Goal: Obtain resource: Download file/media

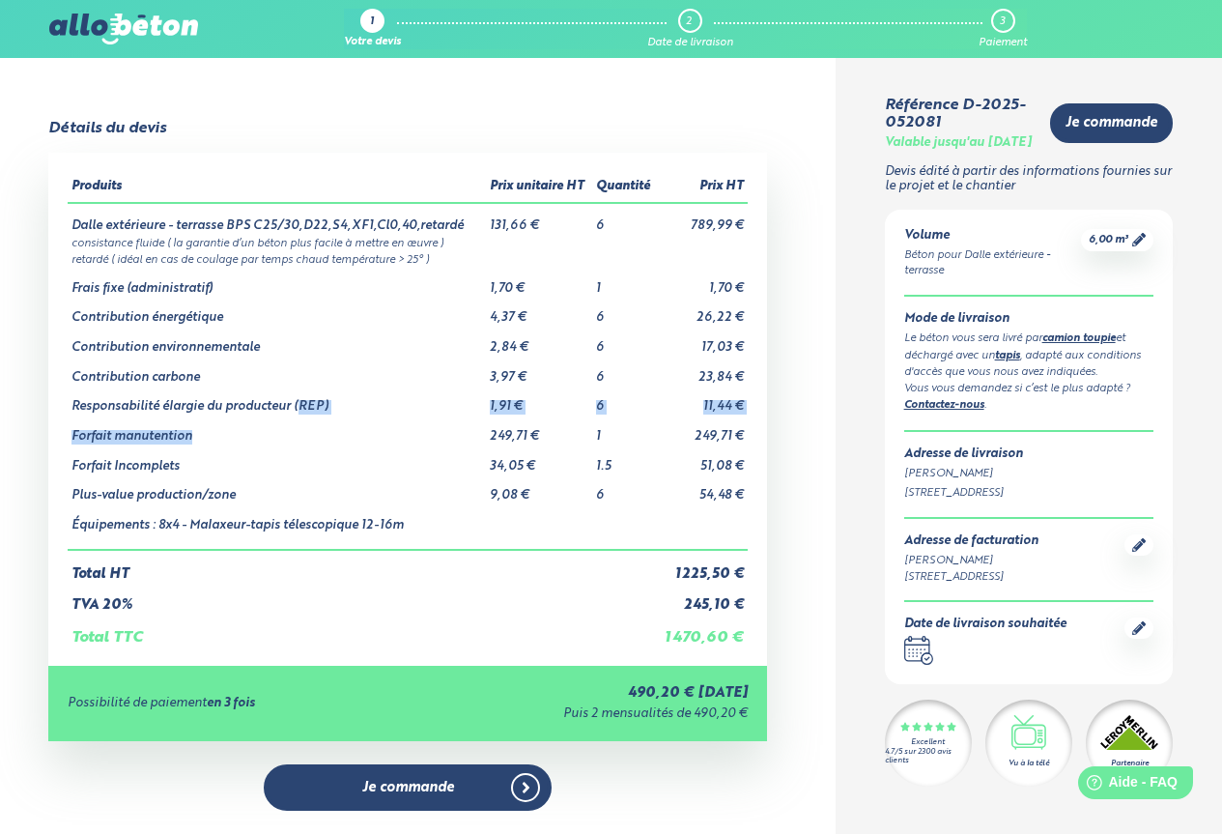
drag, startPoint x: 299, startPoint y: 405, endPoint x: 369, endPoint y: 422, distance: 72.7
click at [371, 422] on tbody "Dalle extérieure - terrasse BPS C25/30,D22,S4,XF1,Cl0,40,retardé 131,66 € 6 789…" at bounding box center [408, 376] width 680 height 347
click at [392, 316] on td "Contribution énergétique" at bounding box center [276, 311] width 417 height 30
drag, startPoint x: 488, startPoint y: 433, endPoint x: 532, endPoint y: 440, distance: 45.0
click at [532, 440] on td "249,71 €" at bounding box center [539, 430] width 107 height 30
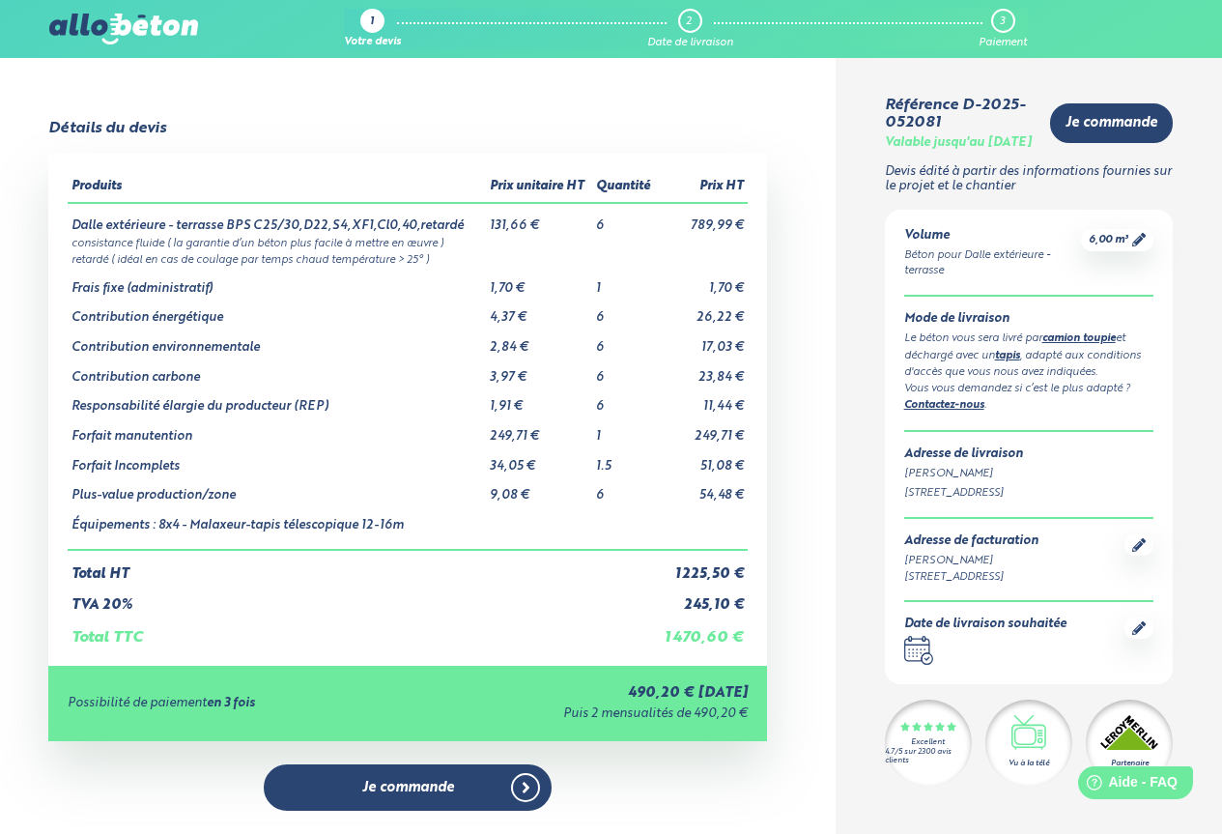
click at [447, 425] on td "Forfait manutention" at bounding box center [276, 430] width 417 height 30
drag, startPoint x: 484, startPoint y: 466, endPoint x: 530, endPoint y: 468, distance: 45.5
click at [530, 468] on tr "Forfait Incomplets 34,05 € 1.5 51,08 €" at bounding box center [408, 459] width 680 height 30
click at [402, 436] on td "Forfait manutention" at bounding box center [276, 430] width 417 height 30
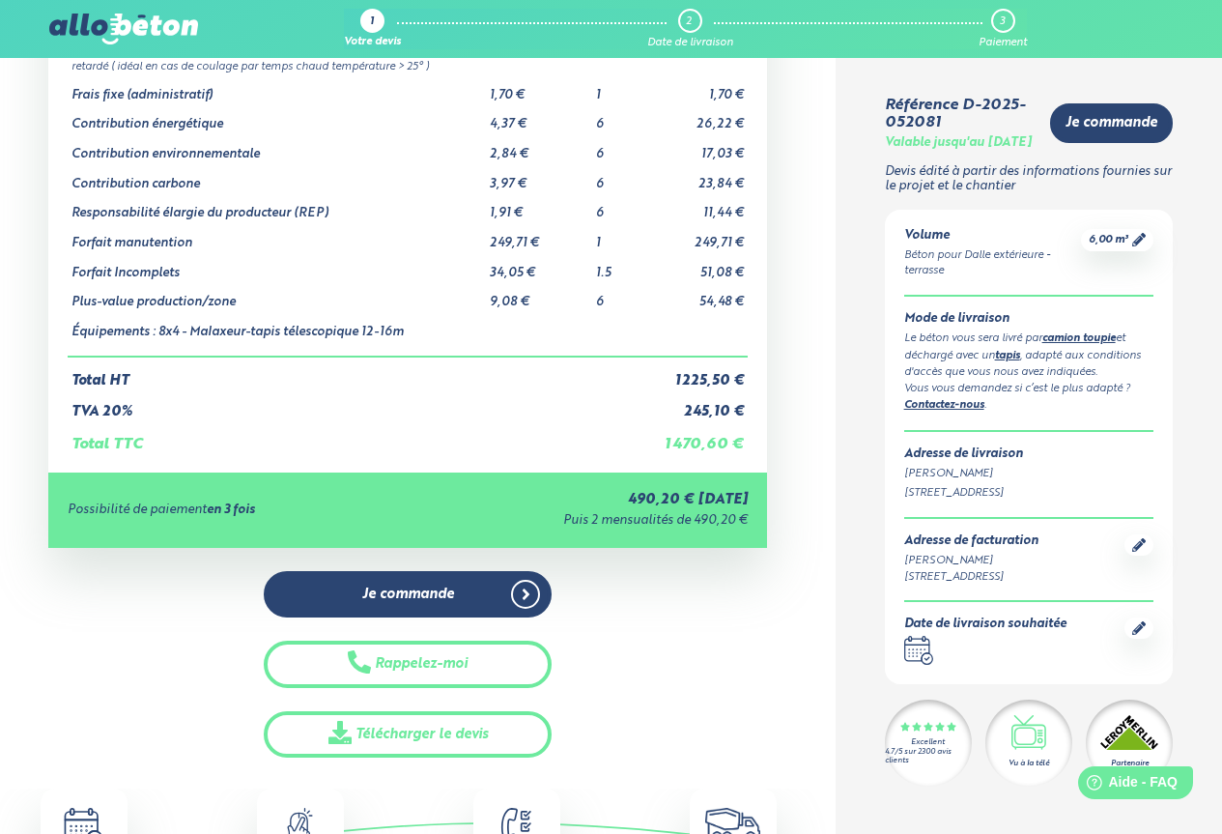
scroll to position [290, 0]
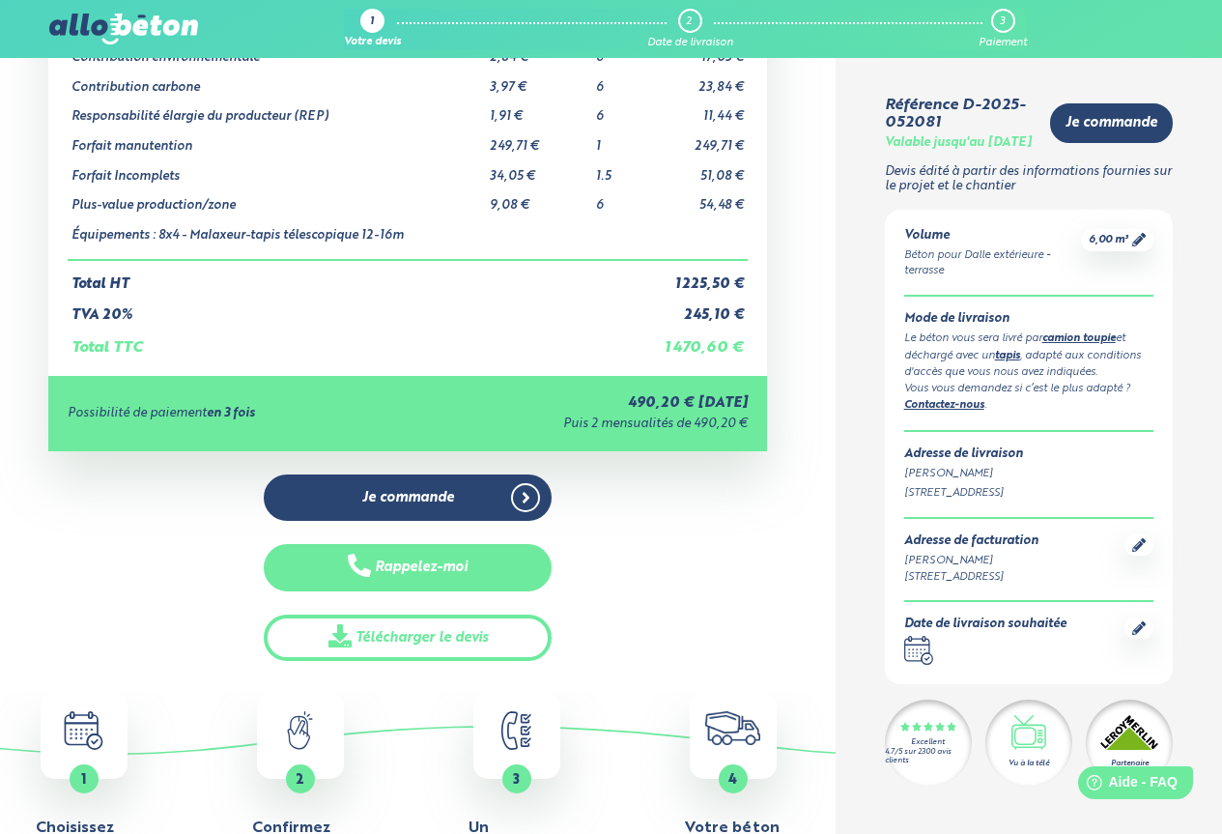
click at [413, 572] on button "Rappelez-moi" at bounding box center [408, 567] width 288 height 47
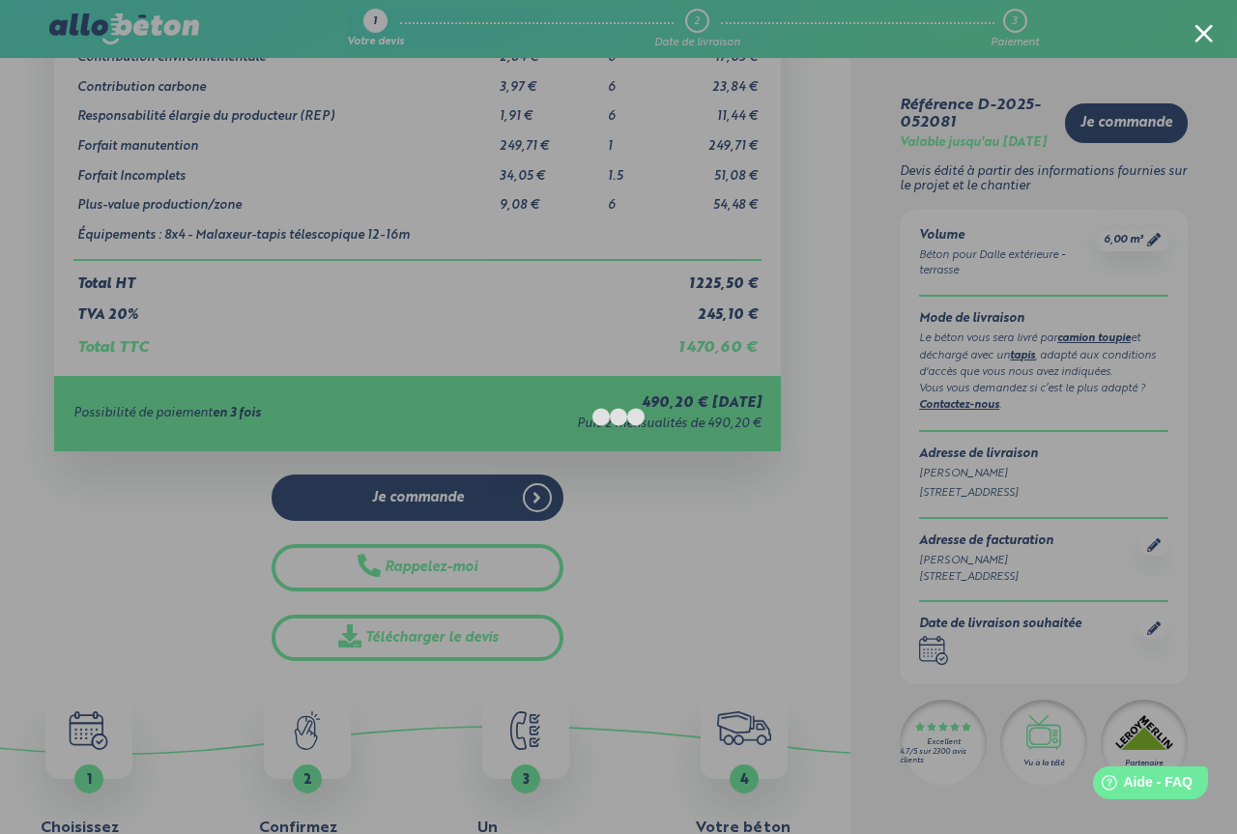
click at [1197, 35] on div at bounding box center [1203, 33] width 18 height 18
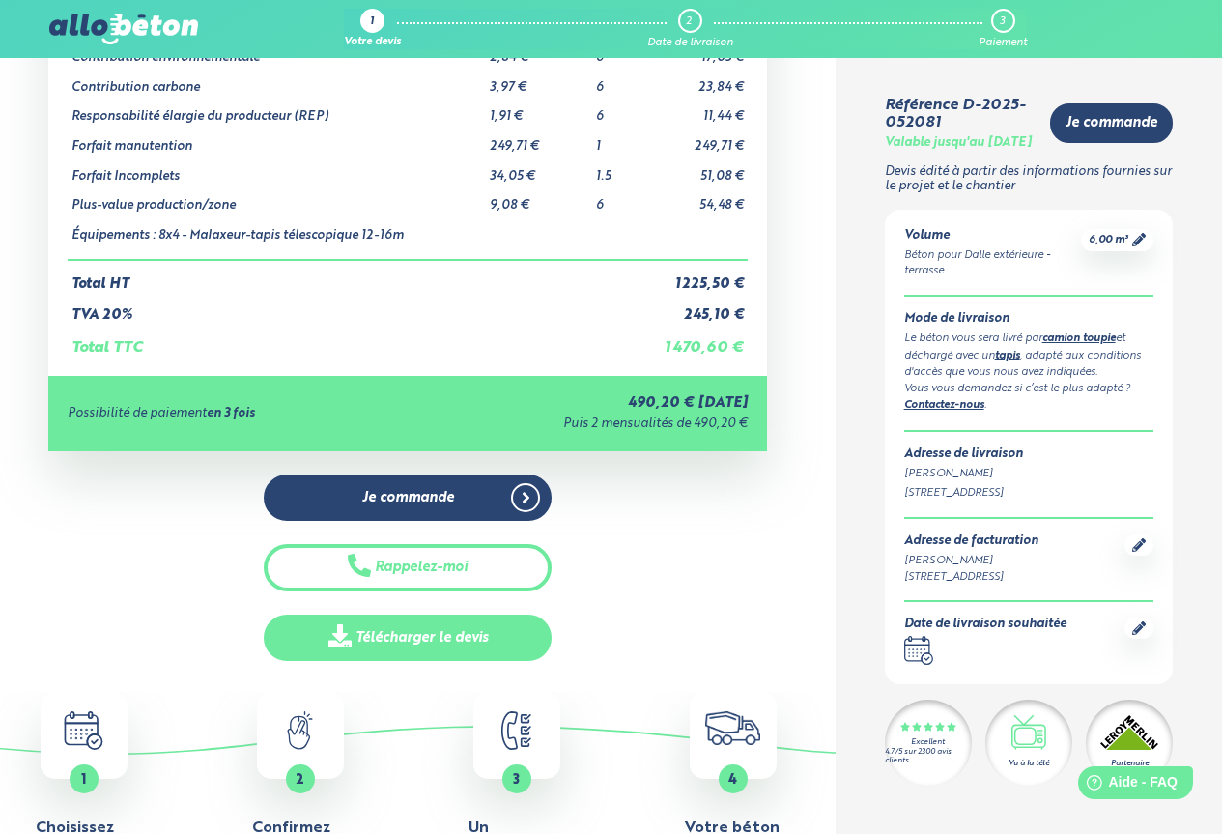
click at [414, 646] on link "Télécharger le devis" at bounding box center [408, 638] width 288 height 47
